Goal: Navigation & Orientation: Find specific page/section

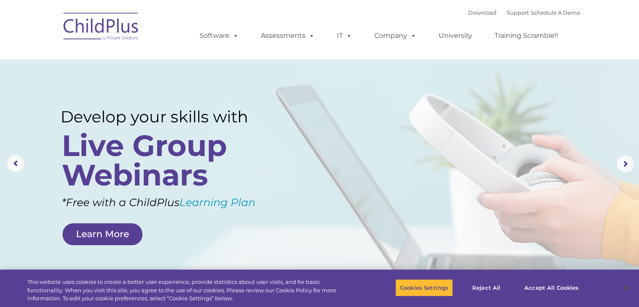
select select "MEDIUM"
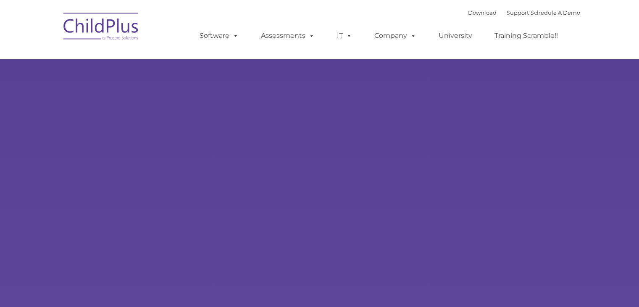
type input ""
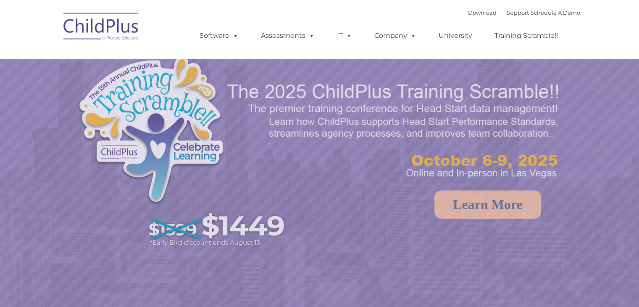
select select "MEDIUM"
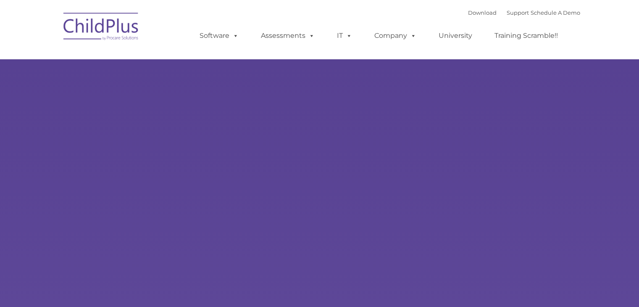
type input ""
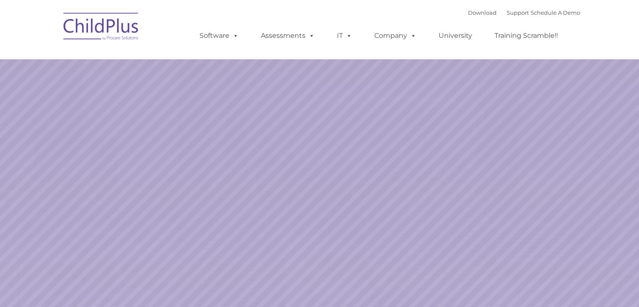
select select "MEDIUM"
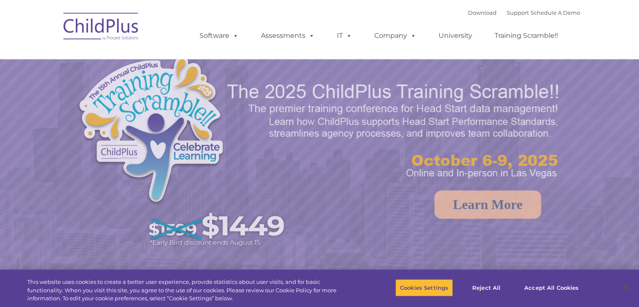
select select "MEDIUM"
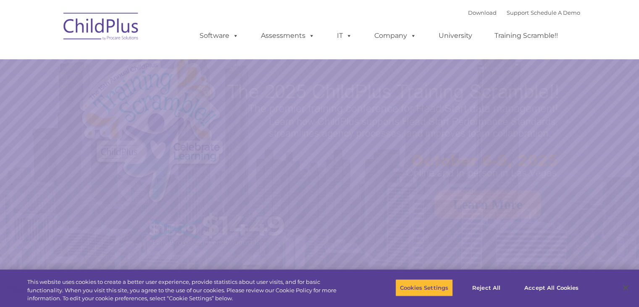
select select "MEDIUM"
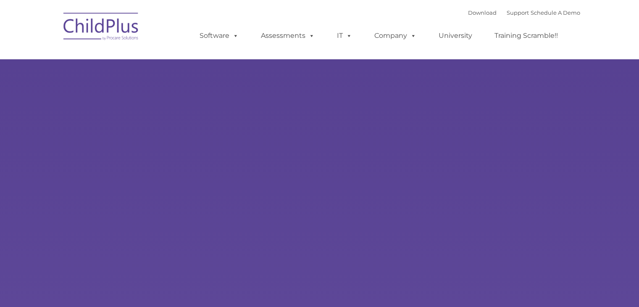
type input ""
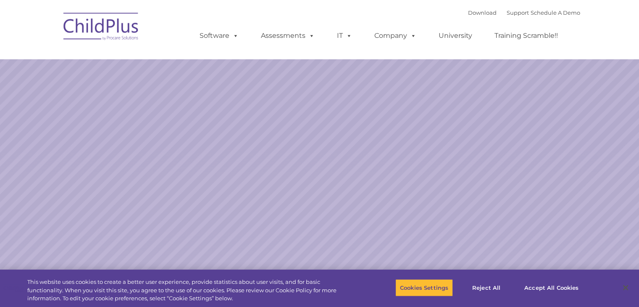
select select "MEDIUM"
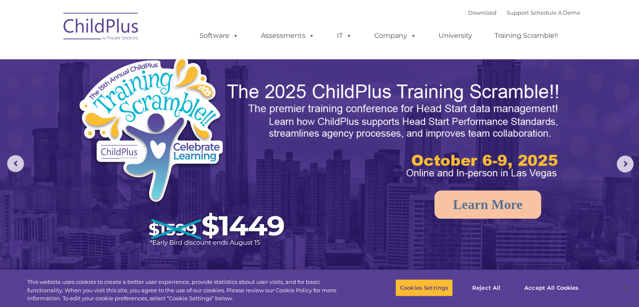
drag, startPoint x: 637, startPoint y: 49, endPoint x: 643, endPoint y: 53, distance: 7.0
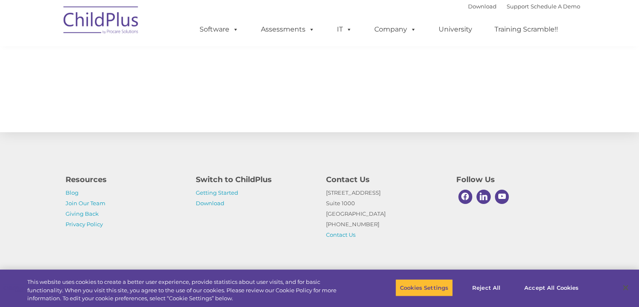
scroll to position [931, 0]
